Goal: Navigation & Orientation: Find specific page/section

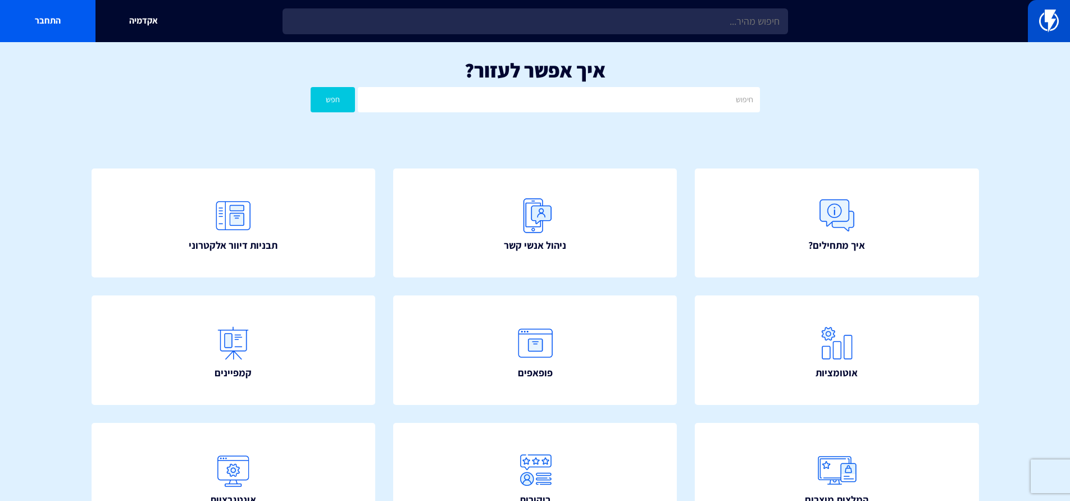
click at [1039, 16] on link at bounding box center [1049, 21] width 42 height 42
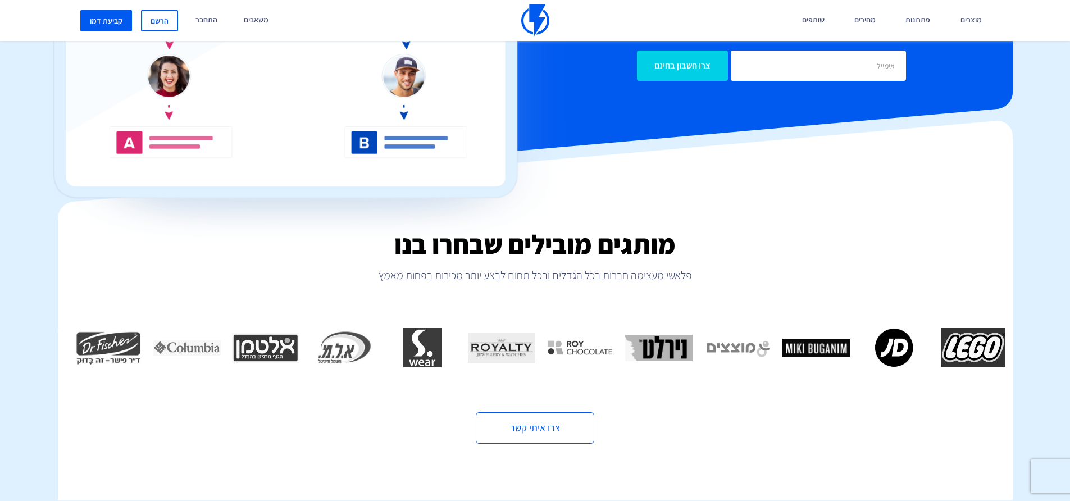
scroll to position [362, 0]
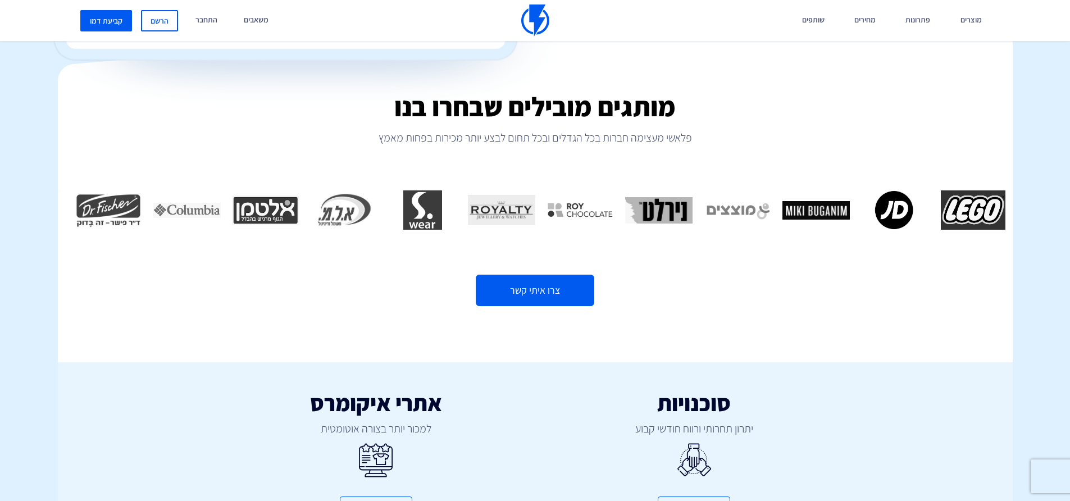
click at [522, 275] on link "צרו איתי קשר" at bounding box center [535, 290] width 119 height 31
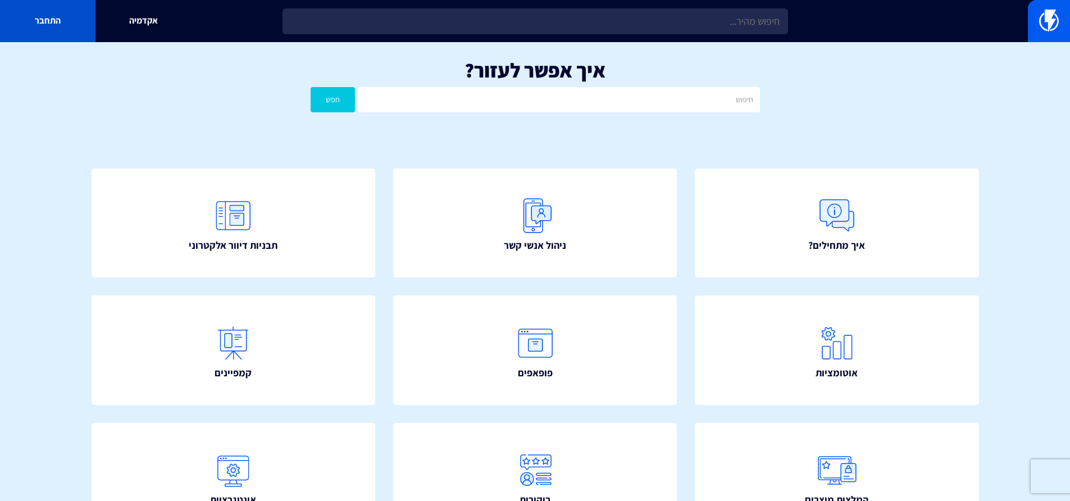
click at [72, 25] on link "התחבר" at bounding box center [48, 21] width 96 height 42
click at [1051, 27] on img at bounding box center [1049, 21] width 20 height 22
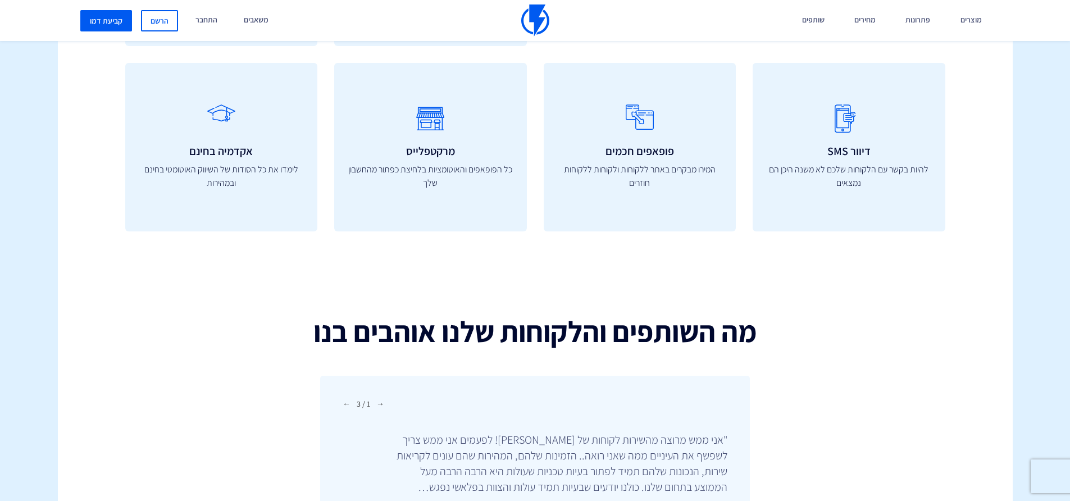
scroll to position [3893, 0]
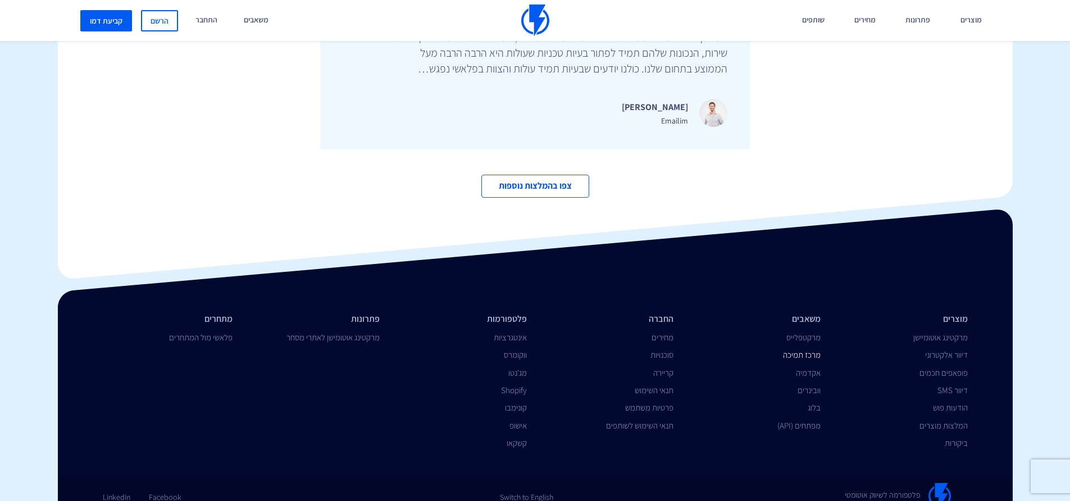
click at [791, 349] on link "מרכז תמיכה" at bounding box center [802, 354] width 38 height 11
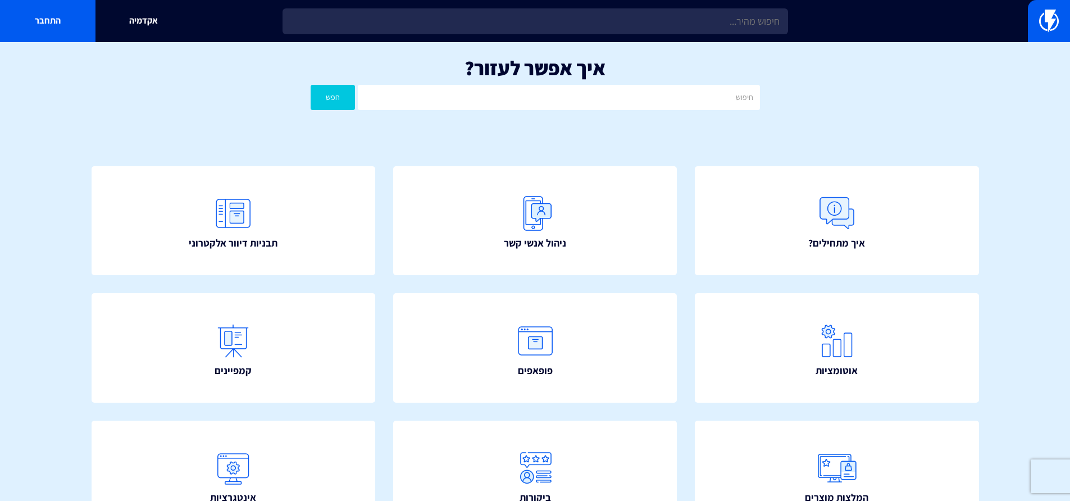
scroll to position [4, 0]
